Goal: Task Accomplishment & Management: Manage account settings

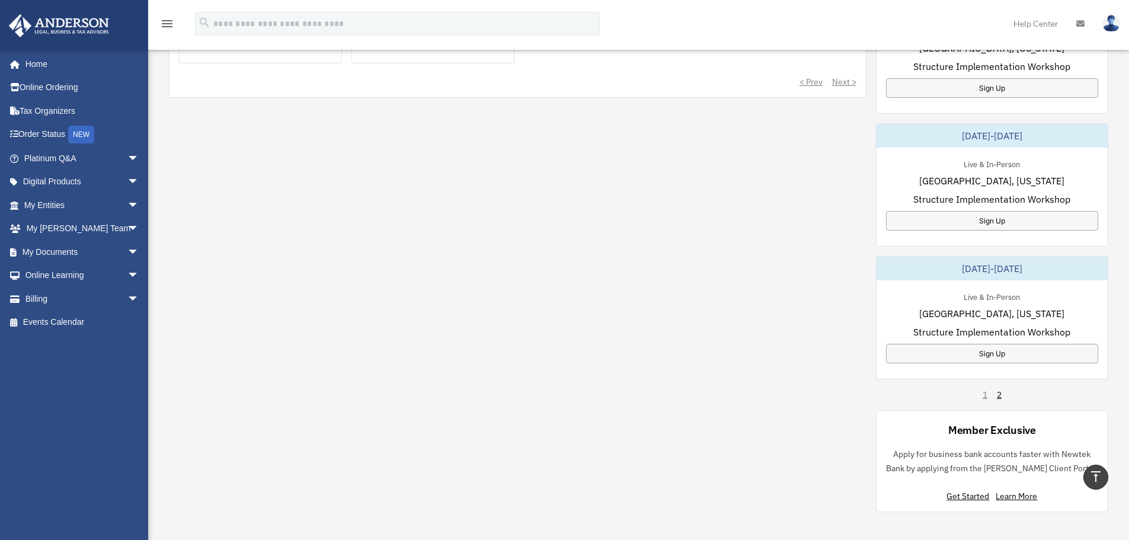
scroll to position [593, 0]
click at [984, 398] on div "1 2" at bounding box center [992, 396] width 19 height 12
click at [998, 398] on link "2" at bounding box center [999, 396] width 5 height 12
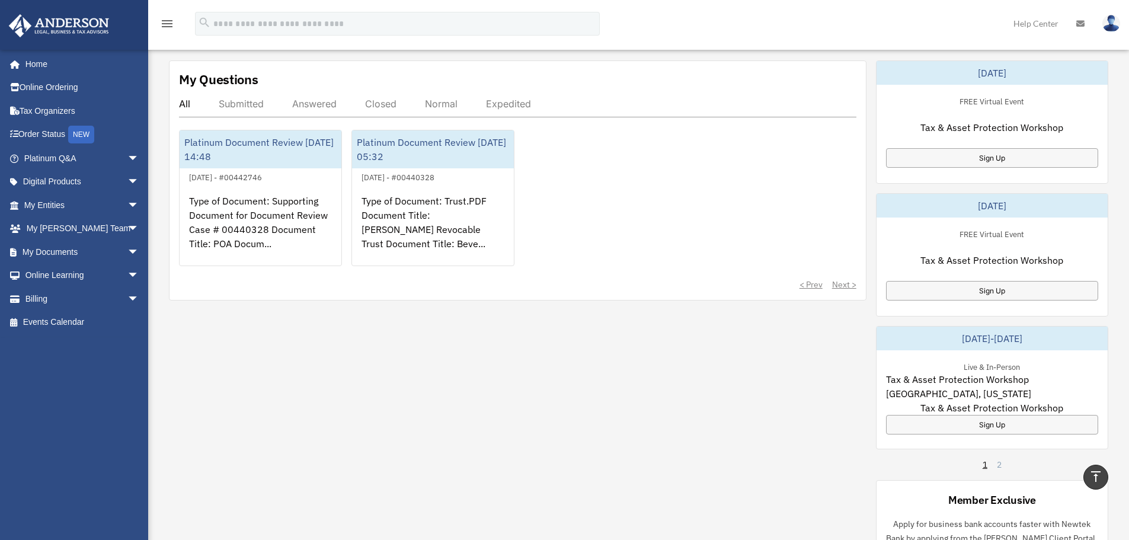
scroll to position [474, 0]
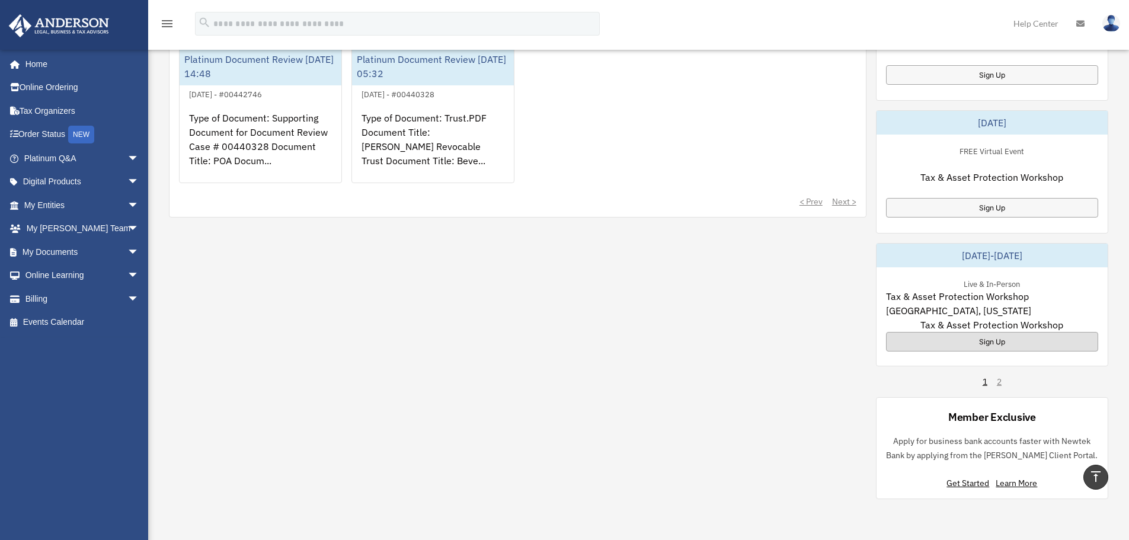
click at [988, 338] on div "Sign Up" at bounding box center [992, 342] width 212 height 20
click at [127, 248] on span "arrow_drop_down" at bounding box center [139, 252] width 24 height 24
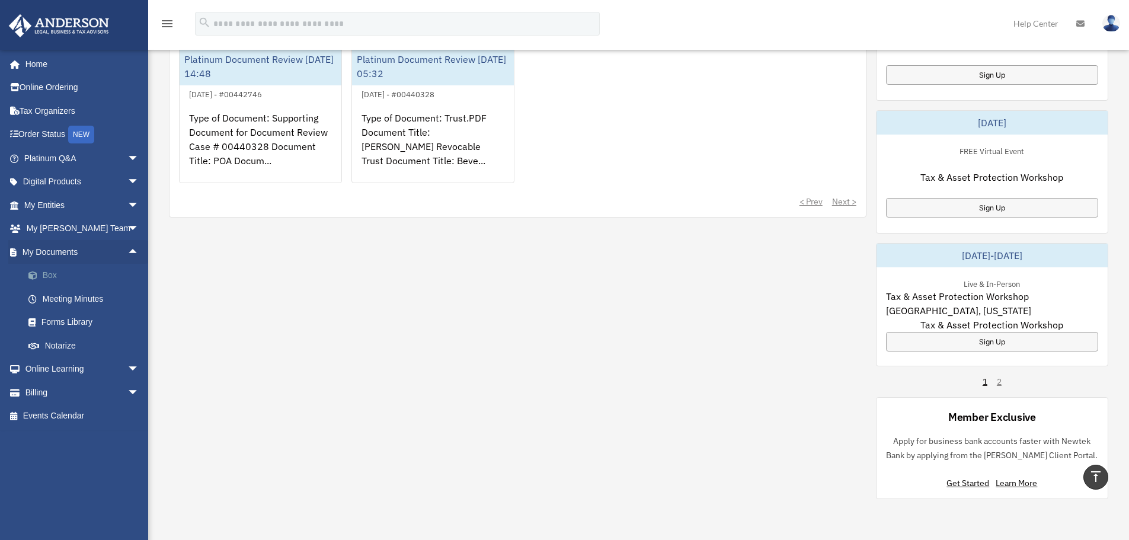
click at [50, 273] on link "Box" at bounding box center [87, 276] width 140 height 24
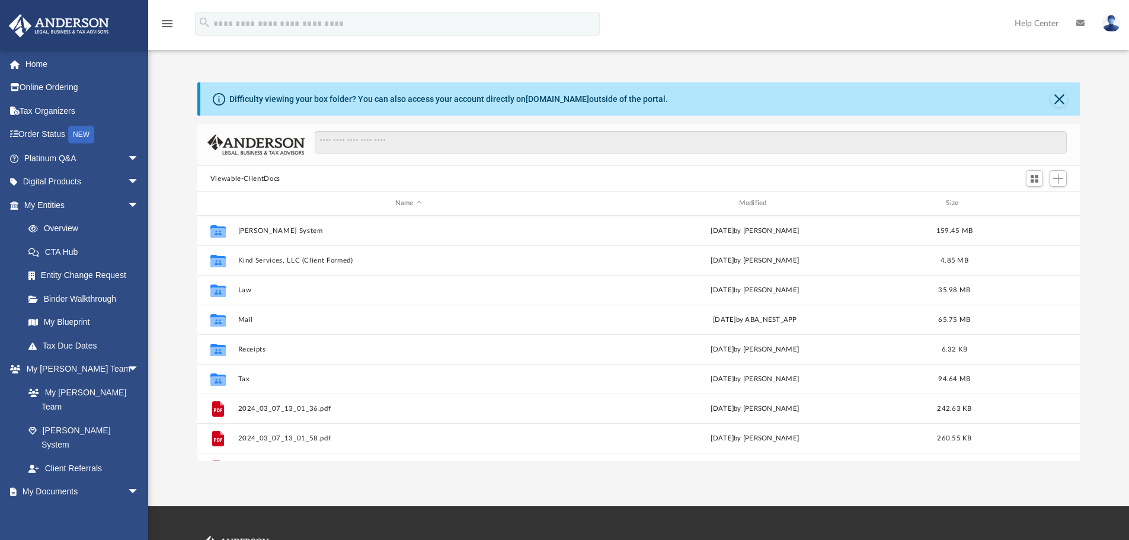
scroll to position [261, 874]
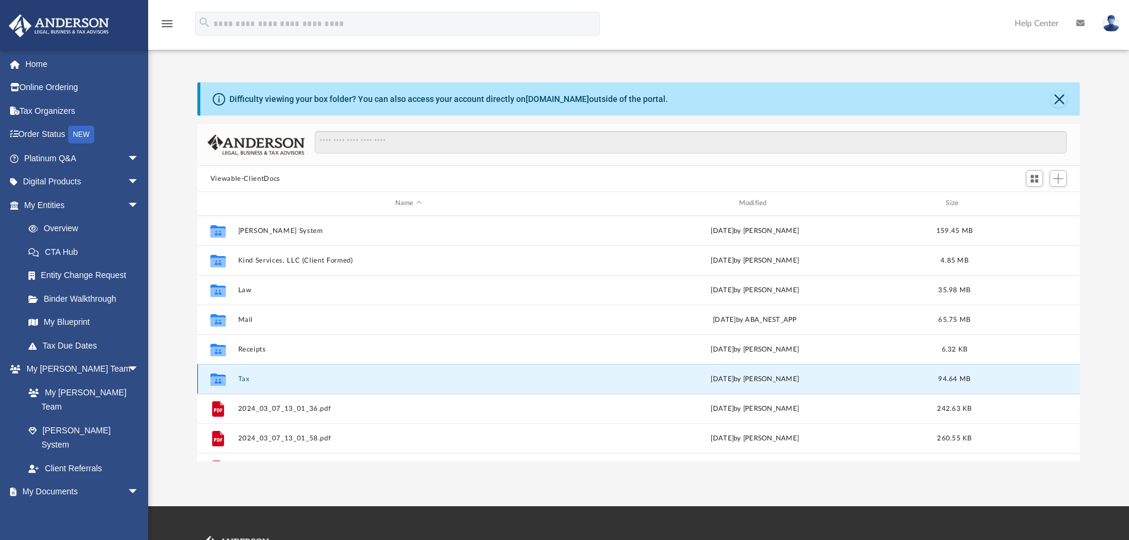
click at [245, 380] on button "Tax" at bounding box center [408, 379] width 341 height 8
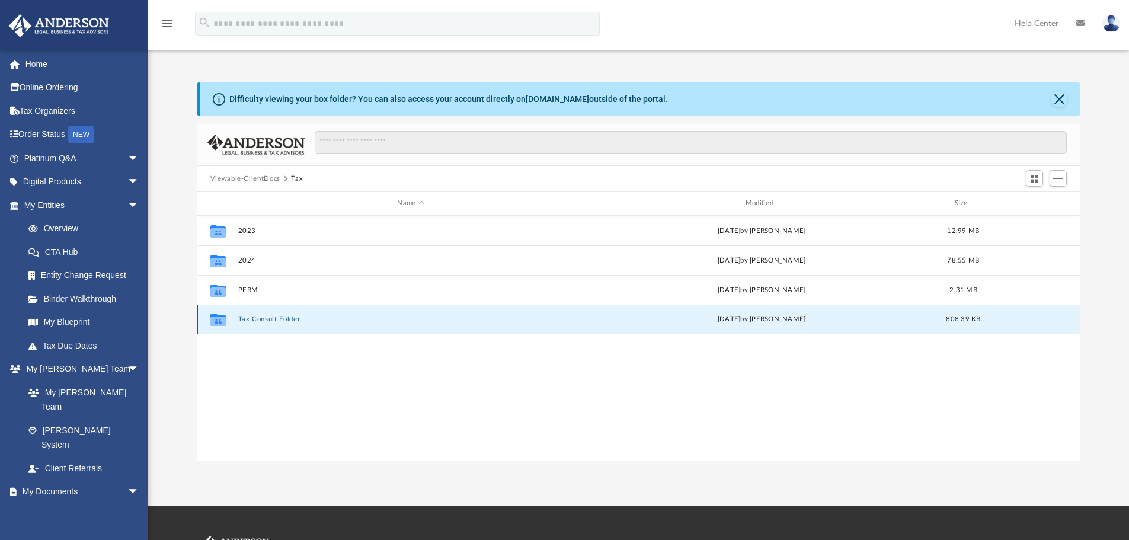
click at [260, 317] on button "Tax Consult Folder" at bounding box center [411, 319] width 346 height 8
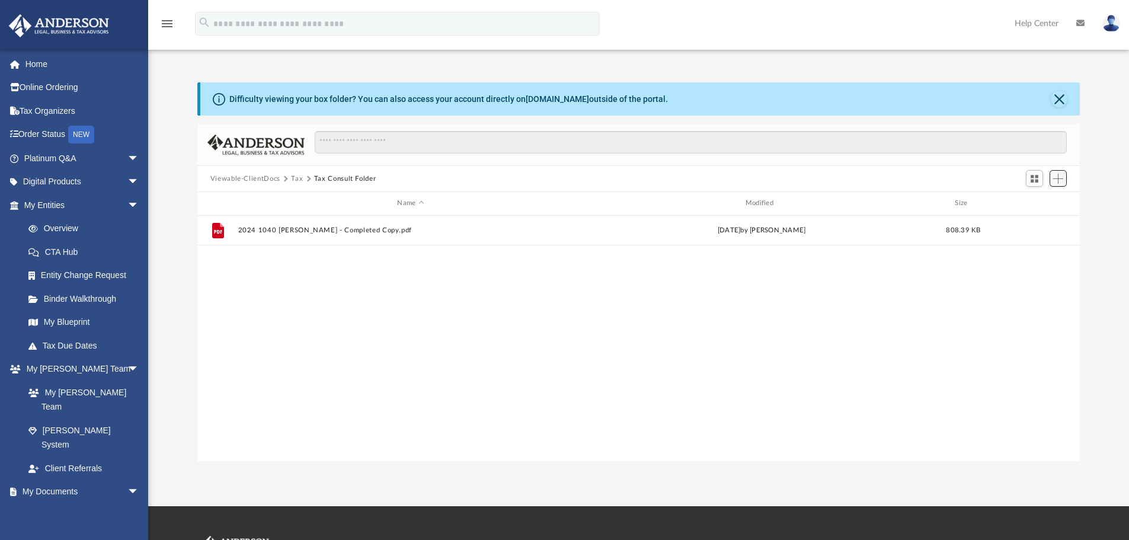
click at [1060, 178] on span "Add" at bounding box center [1058, 179] width 10 height 10
click at [1037, 201] on li "Upload" at bounding box center [1042, 202] width 38 height 12
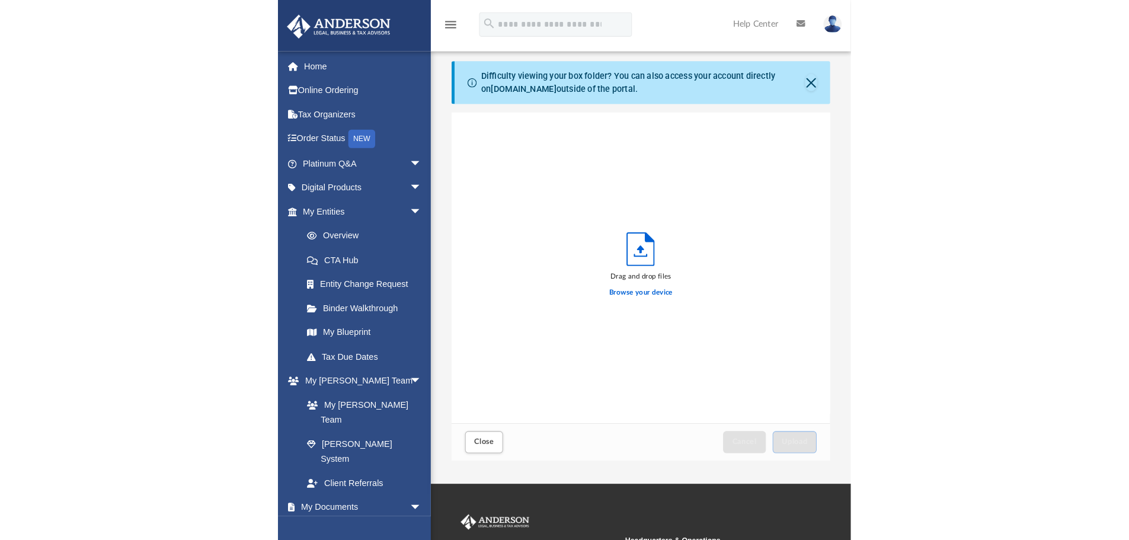
scroll to position [292, 358]
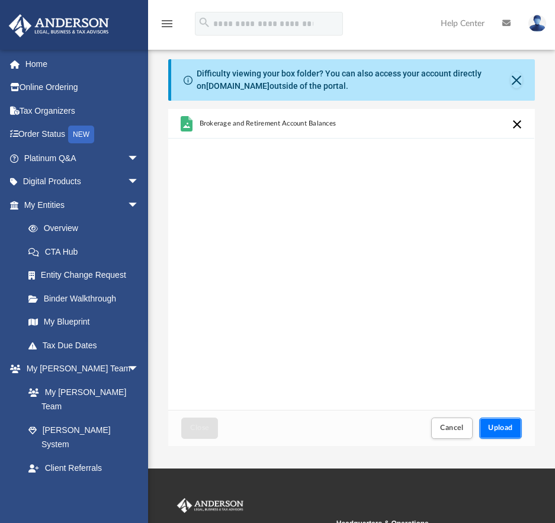
click at [499, 429] on span "Upload" at bounding box center [500, 427] width 25 height 7
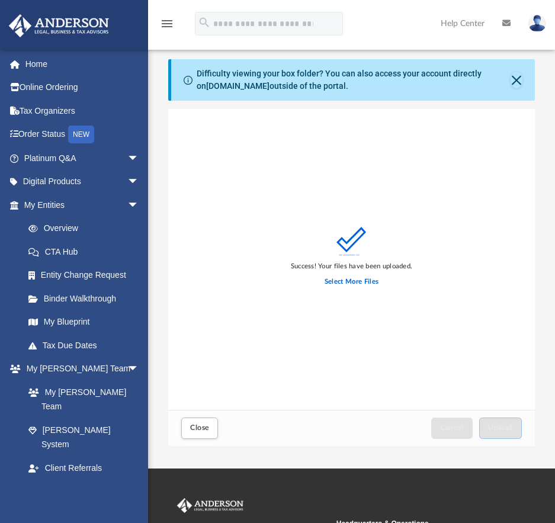
scroll to position [292, 874]
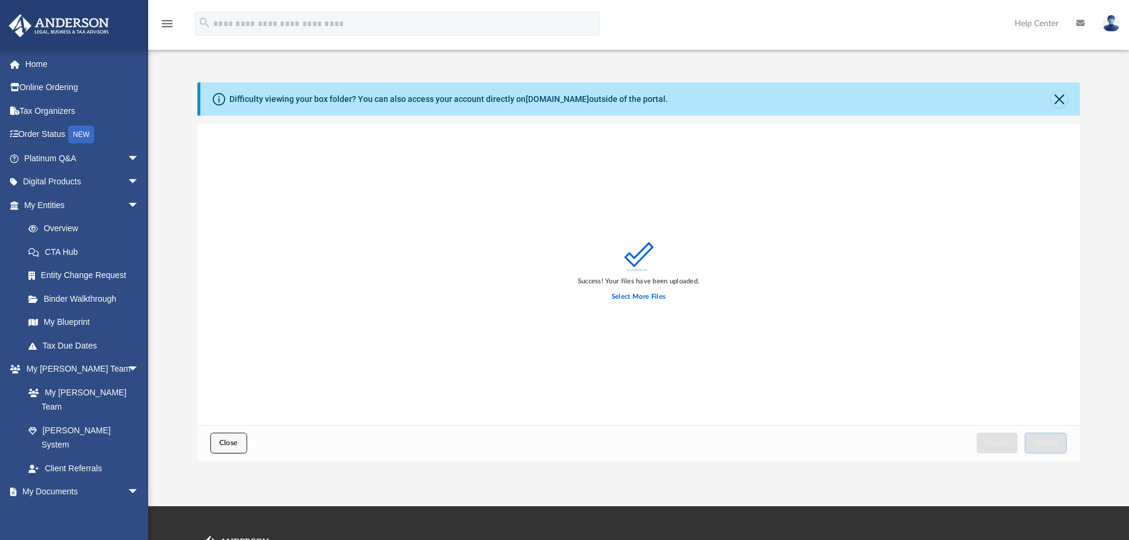
click at [228, 445] on span "Close" at bounding box center [228, 442] width 19 height 7
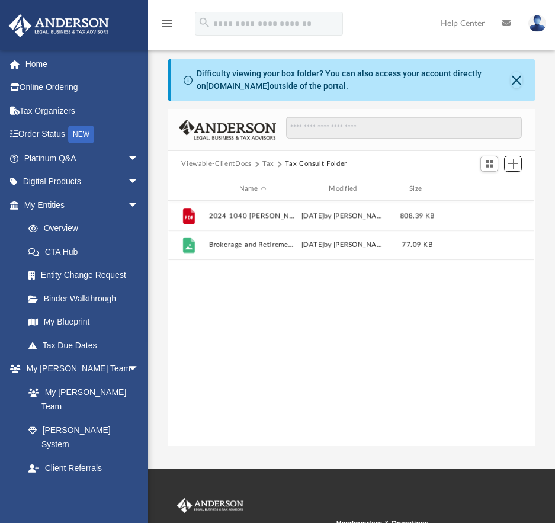
scroll to position [261, 358]
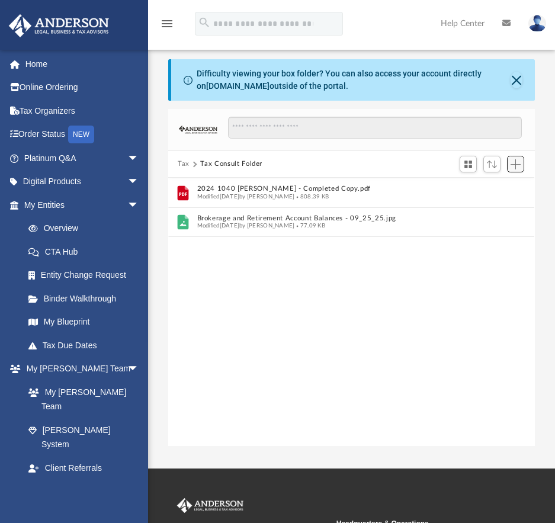
click at [515, 165] on span "Add" at bounding box center [516, 164] width 10 height 10
click at [493, 190] on li "Upload" at bounding box center [499, 188] width 38 height 12
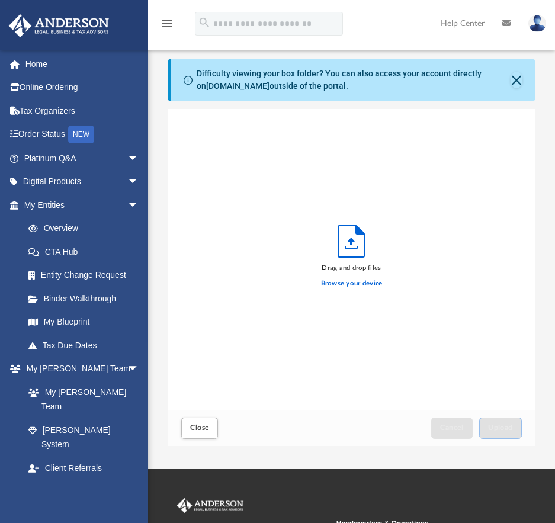
scroll to position [292, 358]
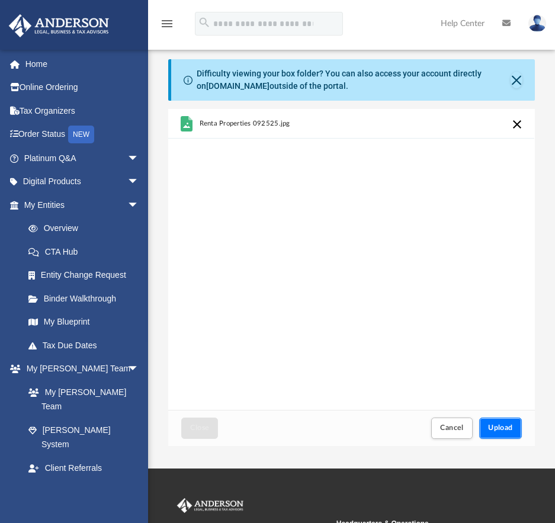
click at [503, 425] on span "Upload" at bounding box center [500, 427] width 25 height 7
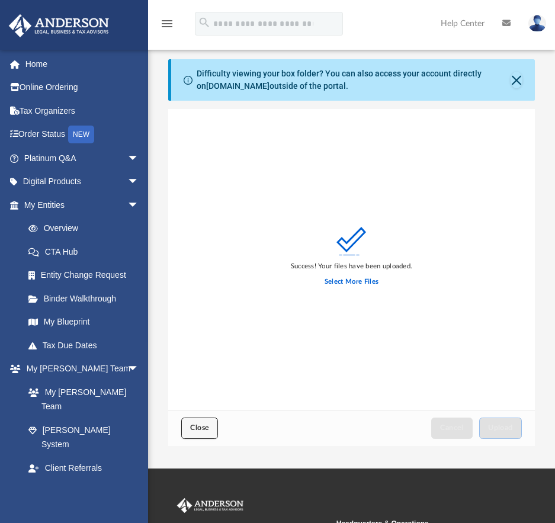
click at [203, 422] on button "Close" at bounding box center [199, 428] width 37 height 21
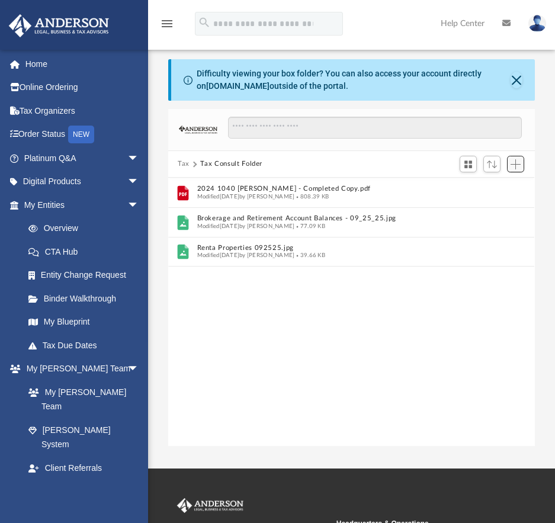
click at [517, 164] on span "Add" at bounding box center [516, 164] width 10 height 10
click at [490, 189] on li "Upload" at bounding box center [499, 188] width 38 height 12
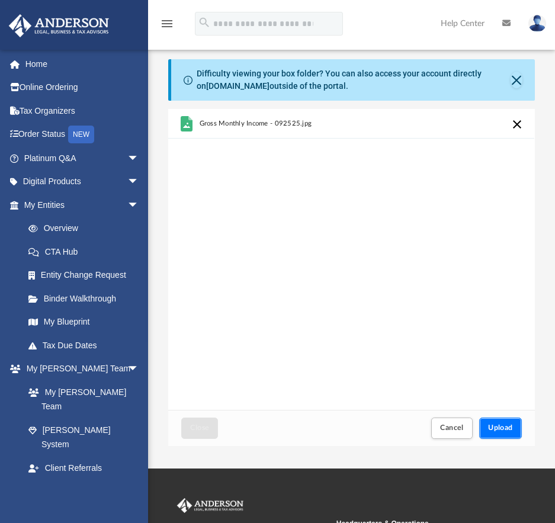
click at [497, 427] on span "Upload" at bounding box center [500, 427] width 25 height 7
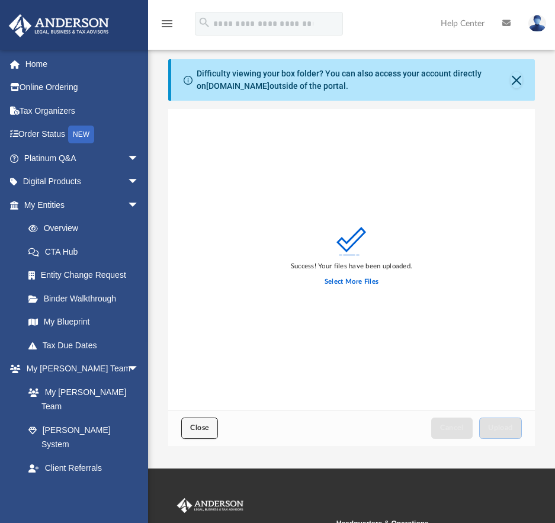
click at [200, 429] on span "Close" at bounding box center [199, 427] width 19 height 7
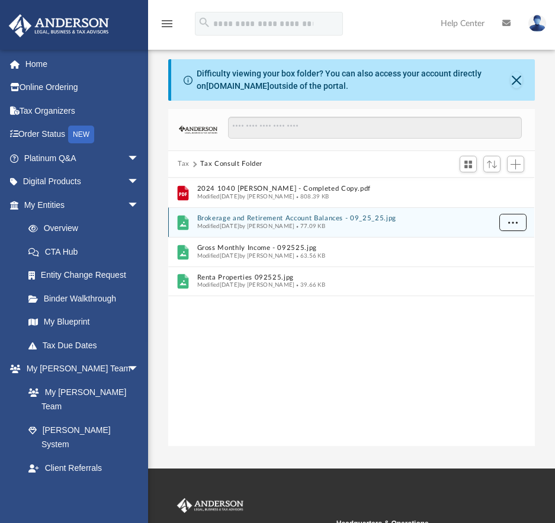
click at [516, 221] on span "More options" at bounding box center [513, 222] width 9 height 7
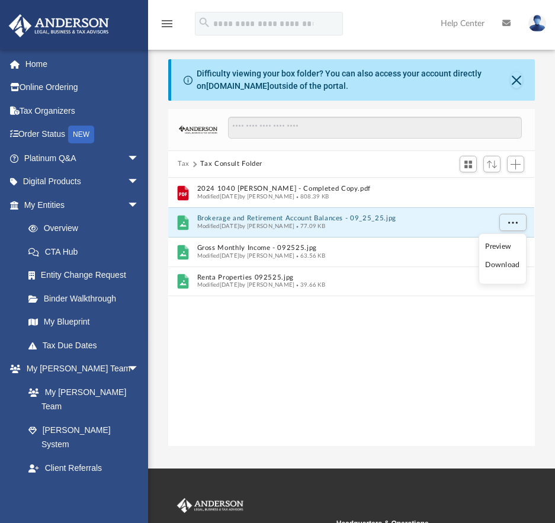
click at [462, 362] on div "File 2024 1040 Garzon, Chris - Completed Copy.pdf Modified yesterday by Linda R…" at bounding box center [351, 312] width 366 height 269
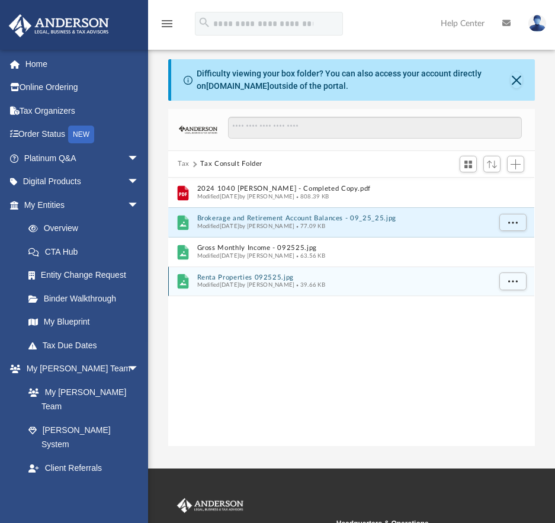
click at [240, 282] on div "Modified today by CHRIS GARZON 39.66 KB" at bounding box center [343, 286] width 293 height 8
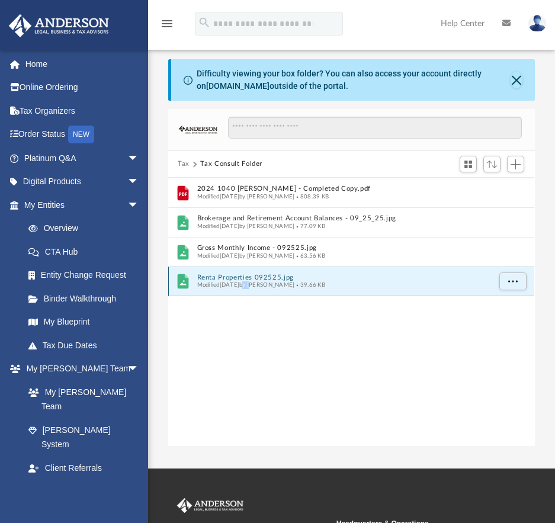
click at [240, 282] on div "Modified today by CHRIS GARZON 39.66 KB" at bounding box center [343, 286] width 293 height 8
click at [214, 277] on button "Renta Properties 092525.jpg" at bounding box center [343, 278] width 293 height 8
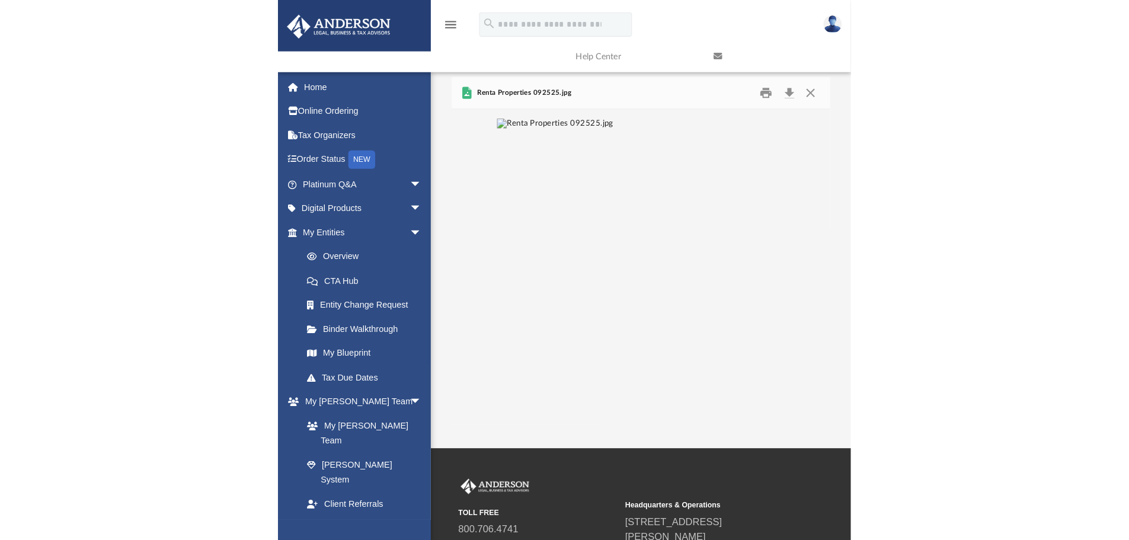
scroll to position [36, 0]
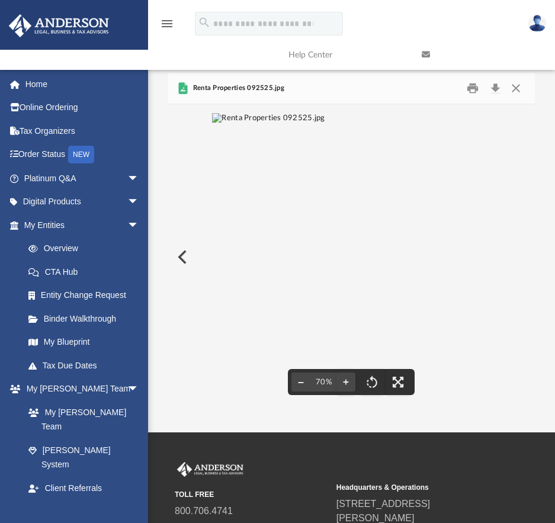
click at [301, 382] on button "File preview" at bounding box center [301, 382] width 19 height 26
click at [515, 90] on button "Close" at bounding box center [516, 88] width 21 height 18
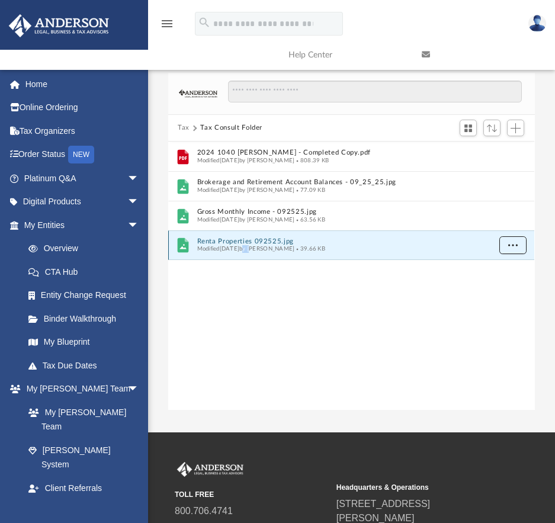
click at [510, 248] on button "More options" at bounding box center [513, 246] width 27 height 18
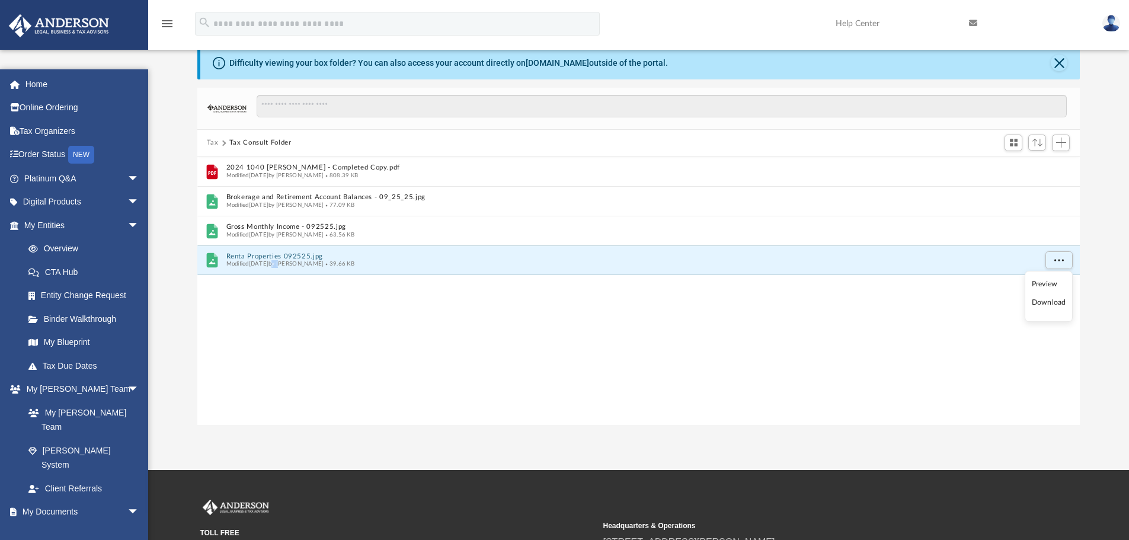
scroll to position [261, 874]
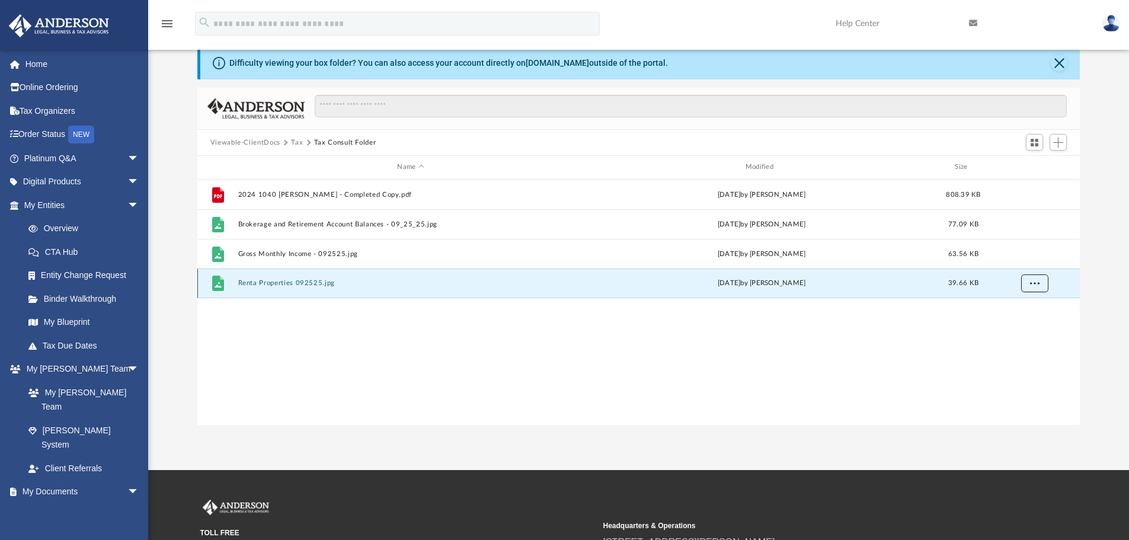
click at [1030, 282] on button "More options" at bounding box center [1034, 283] width 27 height 18
click at [1023, 308] on li "Preview" at bounding box center [1024, 307] width 34 height 12
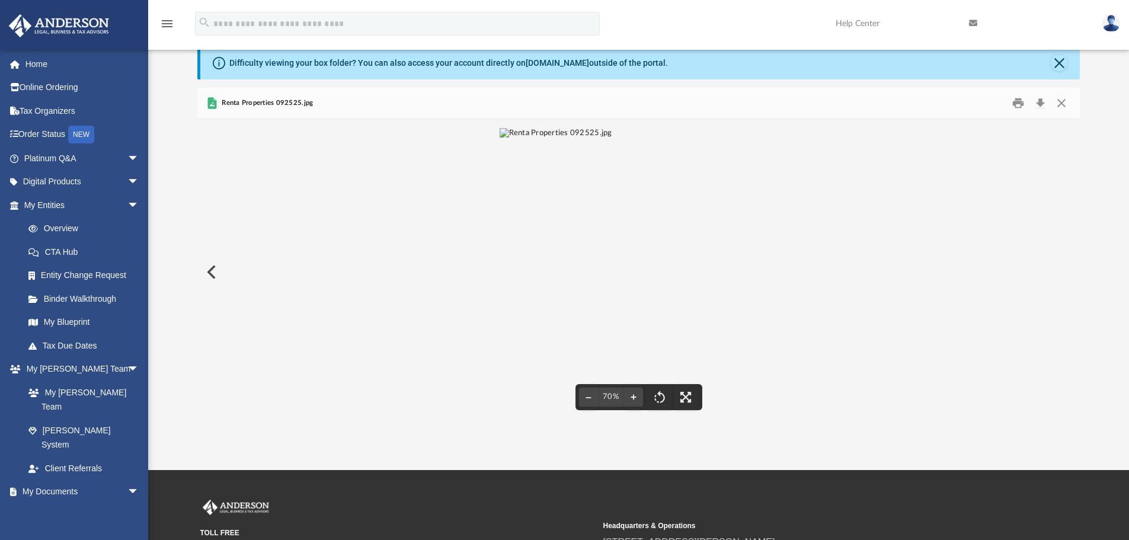
click at [210, 270] on button "Preview" at bounding box center [210, 271] width 26 height 33
click at [1062, 62] on button "Close" at bounding box center [1059, 63] width 17 height 17
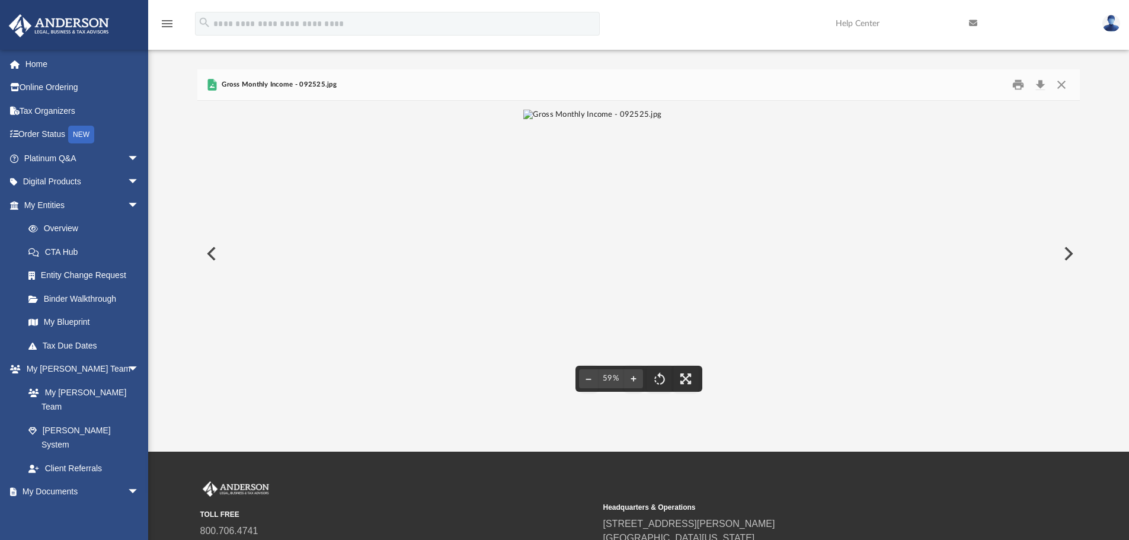
scroll to position [0, 0]
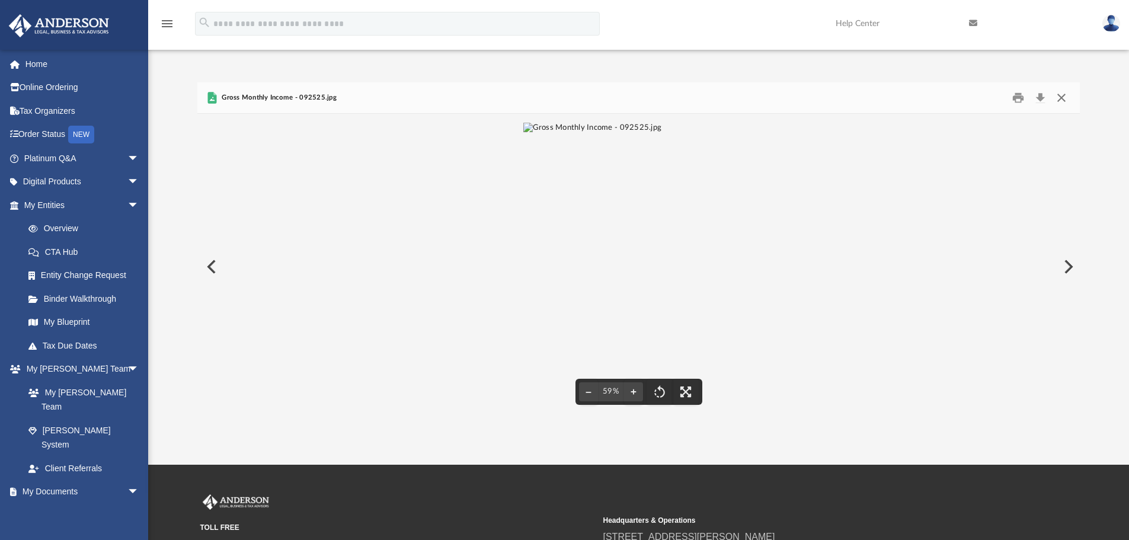
click at [1063, 99] on button "Close" at bounding box center [1061, 98] width 21 height 18
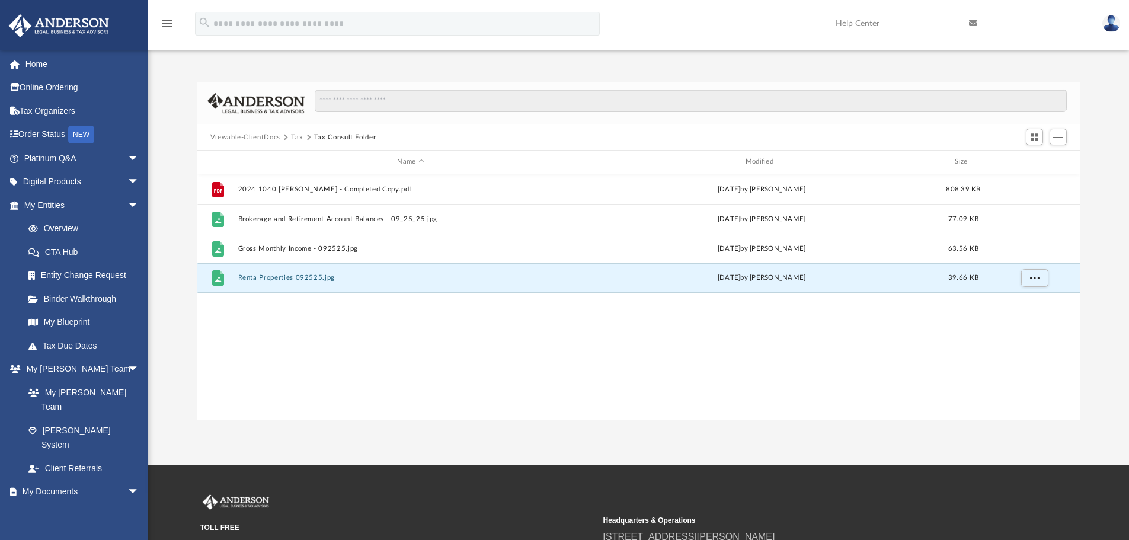
drag, startPoint x: 306, startPoint y: 279, endPoint x: 319, endPoint y: 306, distance: 30.5
click at [319, 306] on div "File 2024 1040 Garzon, Chris - Completed Copy.pdf yesterday by Linda Ramos 808.…" at bounding box center [638, 296] width 883 height 245
click at [1036, 135] on span "Switch to Grid View" at bounding box center [1035, 137] width 10 height 10
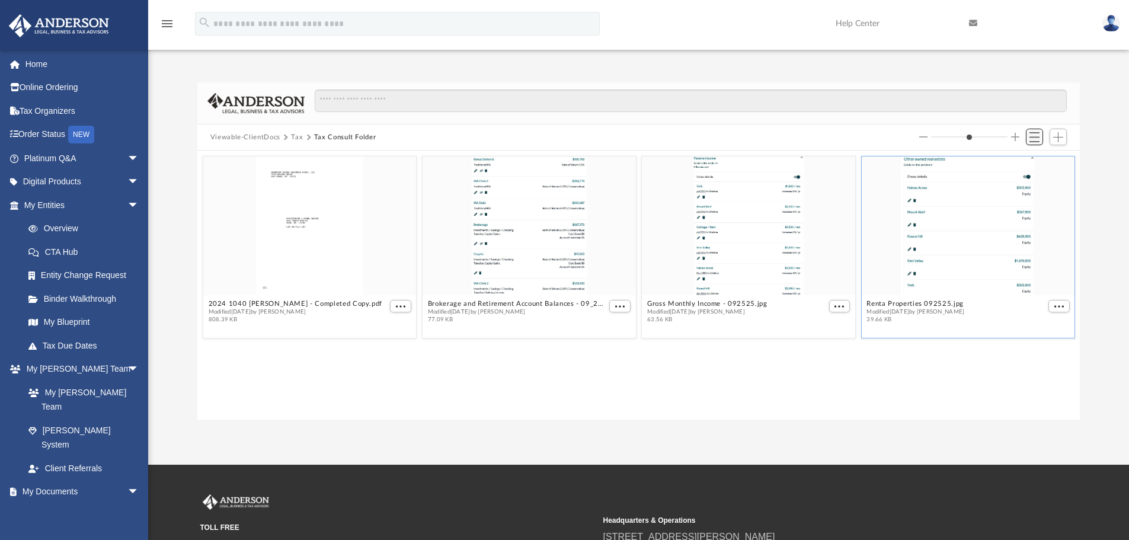
scroll to position [261, 874]
click at [1060, 305] on span "More options" at bounding box center [1059, 306] width 9 height 6
click at [1051, 349] on li "Download" at bounding box center [1045, 346] width 34 height 12
click at [1120, 531] on div at bounding box center [1120, 531] width 0 height 0
click at [1058, 137] on span "Add" at bounding box center [1058, 137] width 10 height 10
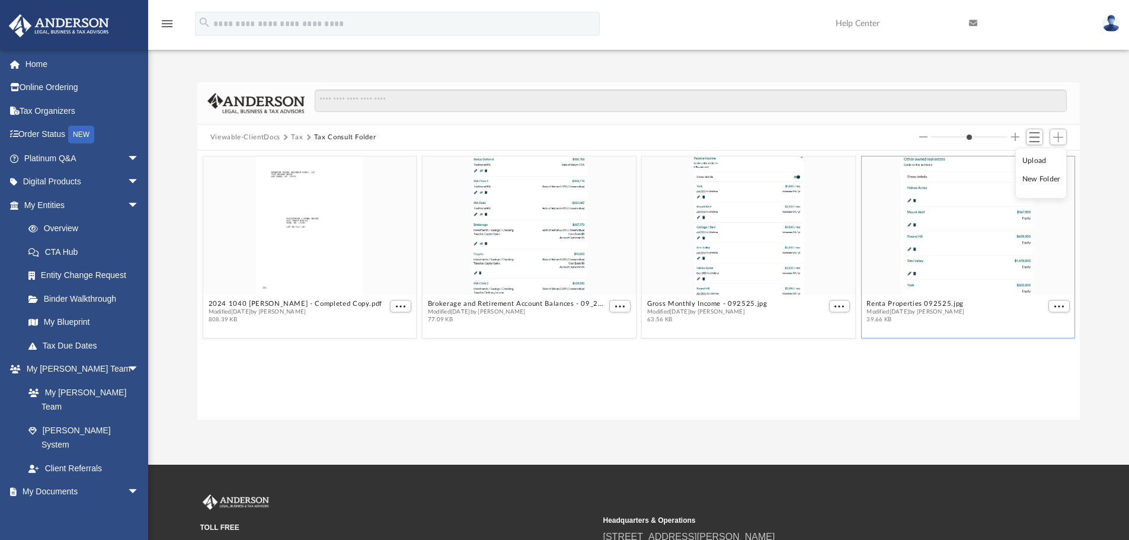
click at [1039, 159] on li "Upload" at bounding box center [1042, 161] width 38 height 12
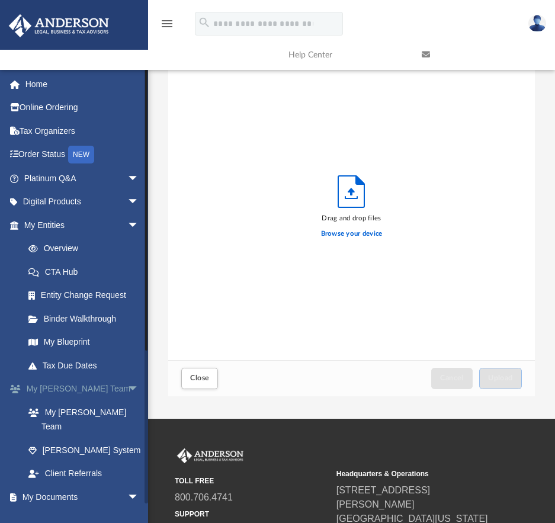
scroll to position [656, 0]
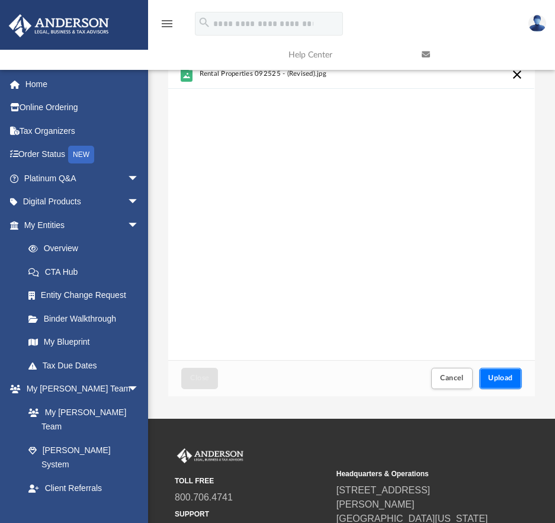
click at [503, 375] on span "Upload" at bounding box center [500, 378] width 25 height 7
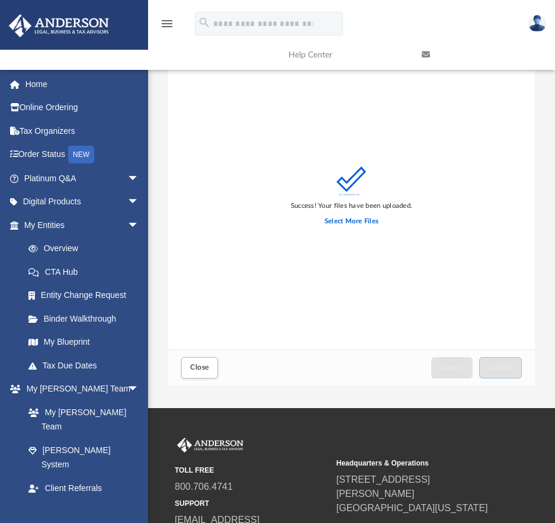
scroll to position [0, 0]
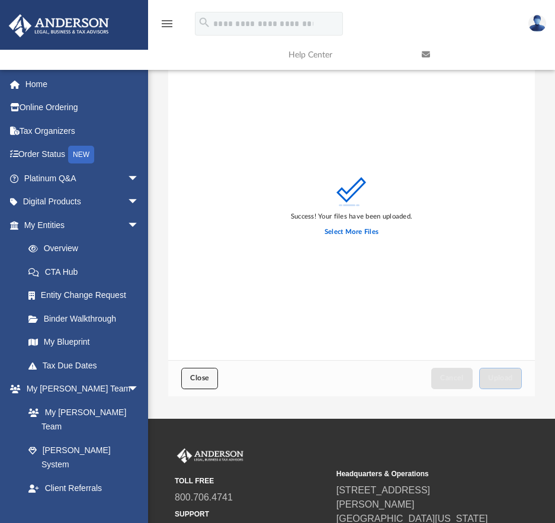
click at [196, 378] on span "Close" at bounding box center [199, 378] width 19 height 7
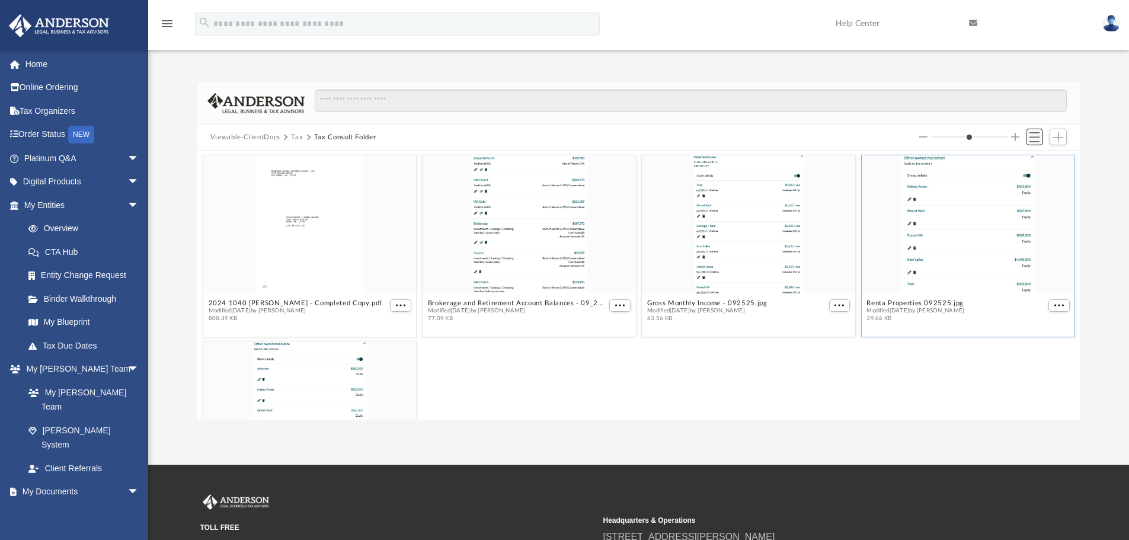
click at [1036, 138] on span "Switch to List View" at bounding box center [1035, 137] width 10 height 10
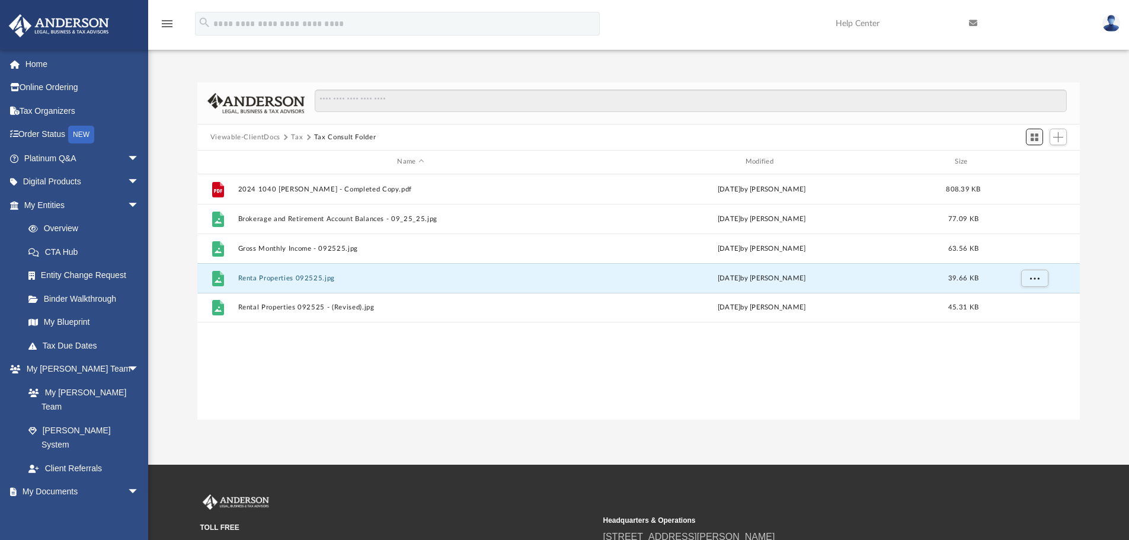
scroll to position [261, 874]
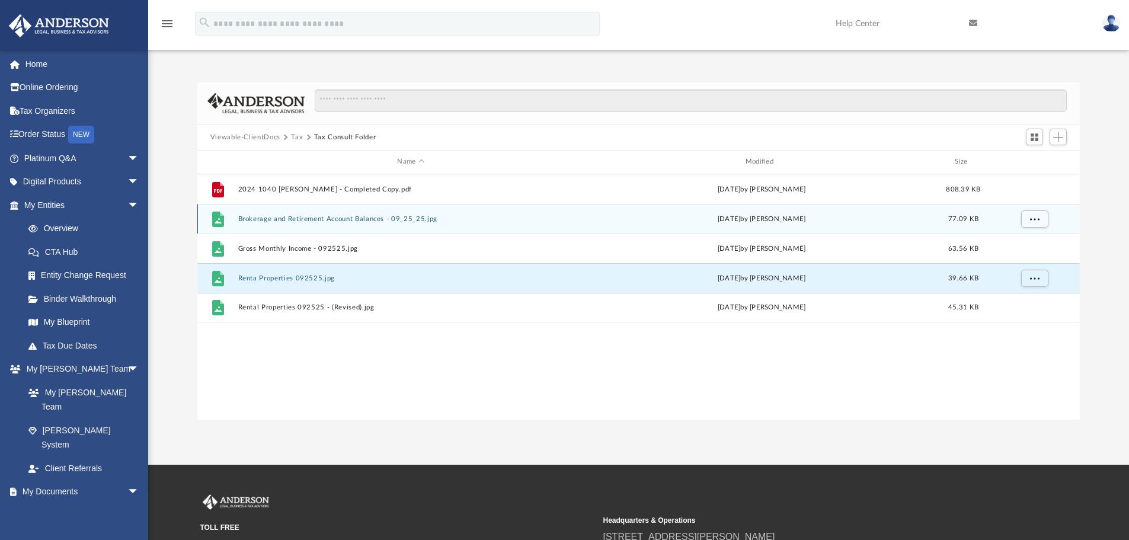
click at [336, 218] on button "Brokerage and Retirement Account Balances - 09_25_25.jpg" at bounding box center [411, 219] width 346 height 8
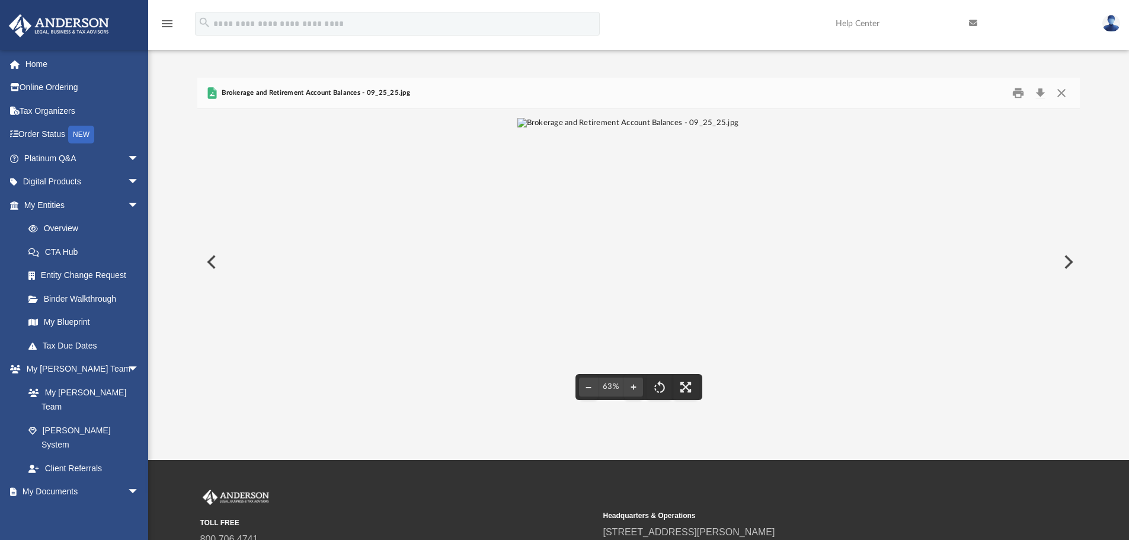
scroll to position [0, 0]
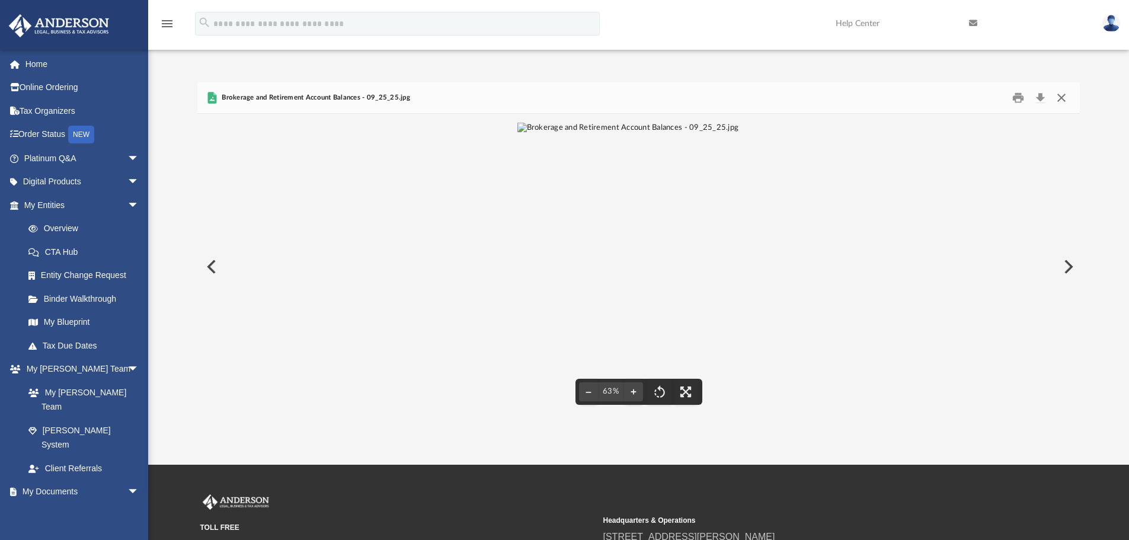
click at [1059, 96] on button "Close" at bounding box center [1061, 98] width 21 height 18
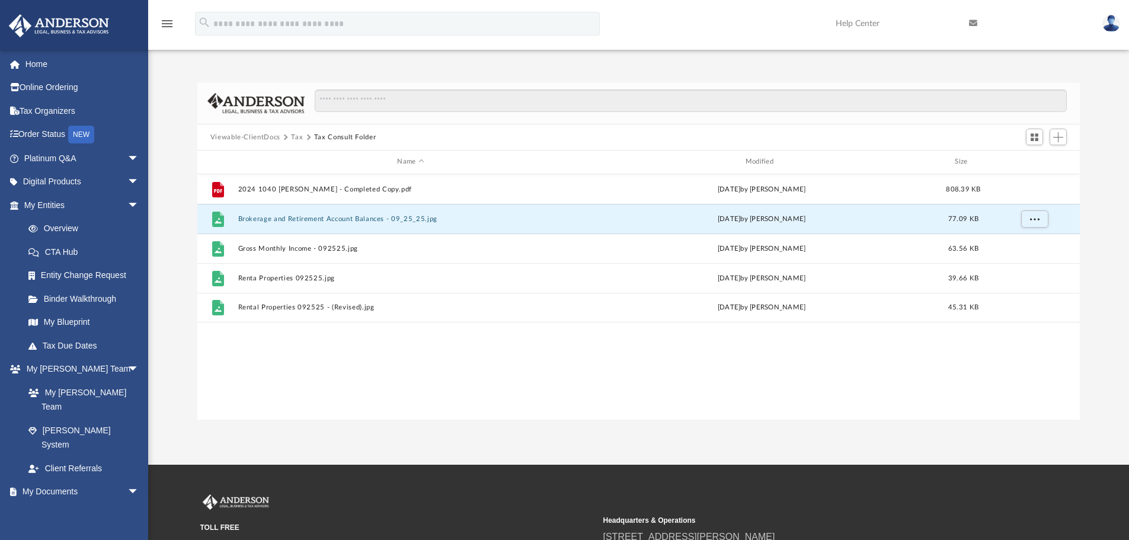
click at [1112, 26] on img at bounding box center [1112, 23] width 18 height 17
click at [897, 104] on link "Logout" at bounding box center [933, 103] width 119 height 24
